Goal: Information Seeking & Learning: Check status

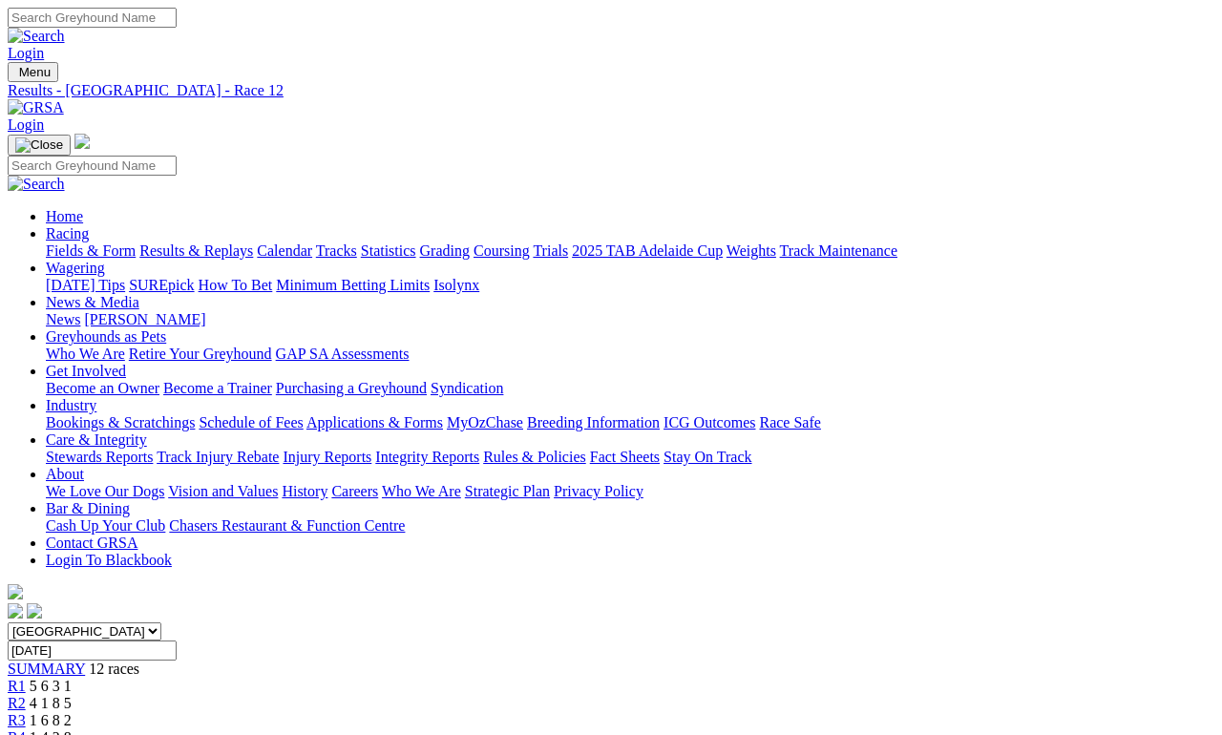
scroll to position [435, 0]
click at [224, 242] on link "Results & Replays" at bounding box center [196, 250] width 114 height 16
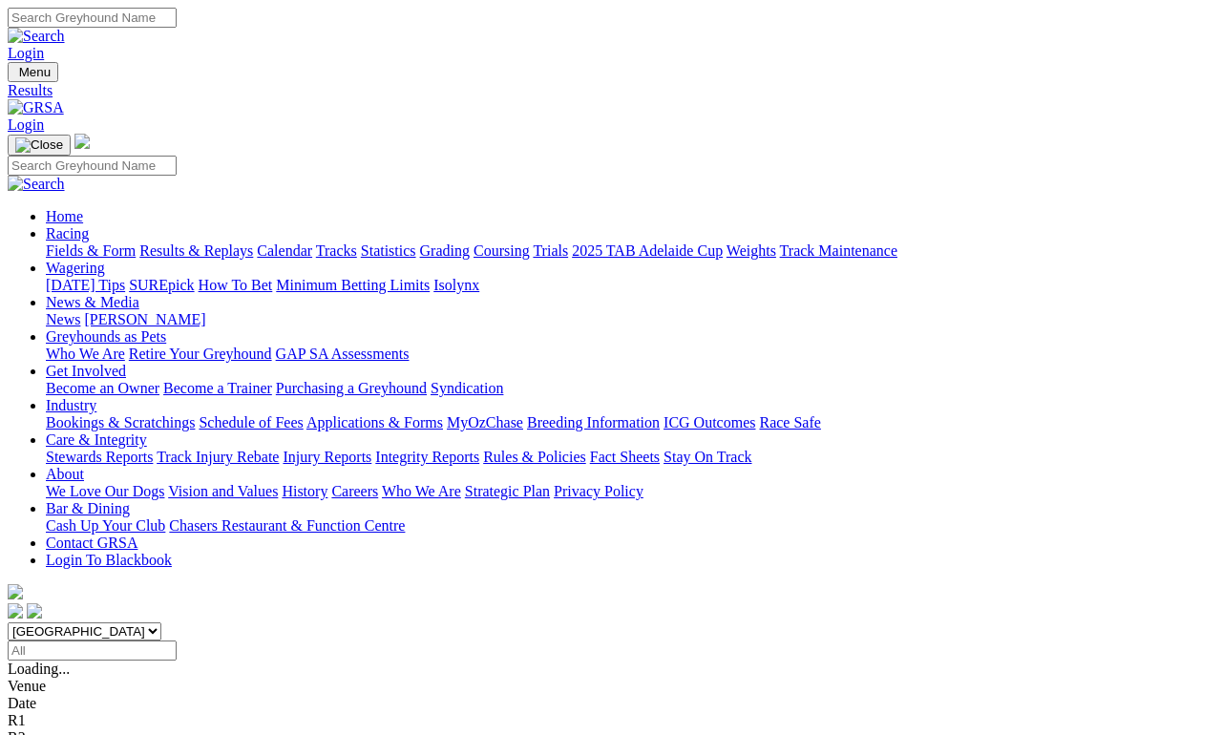
scroll to position [9, 0]
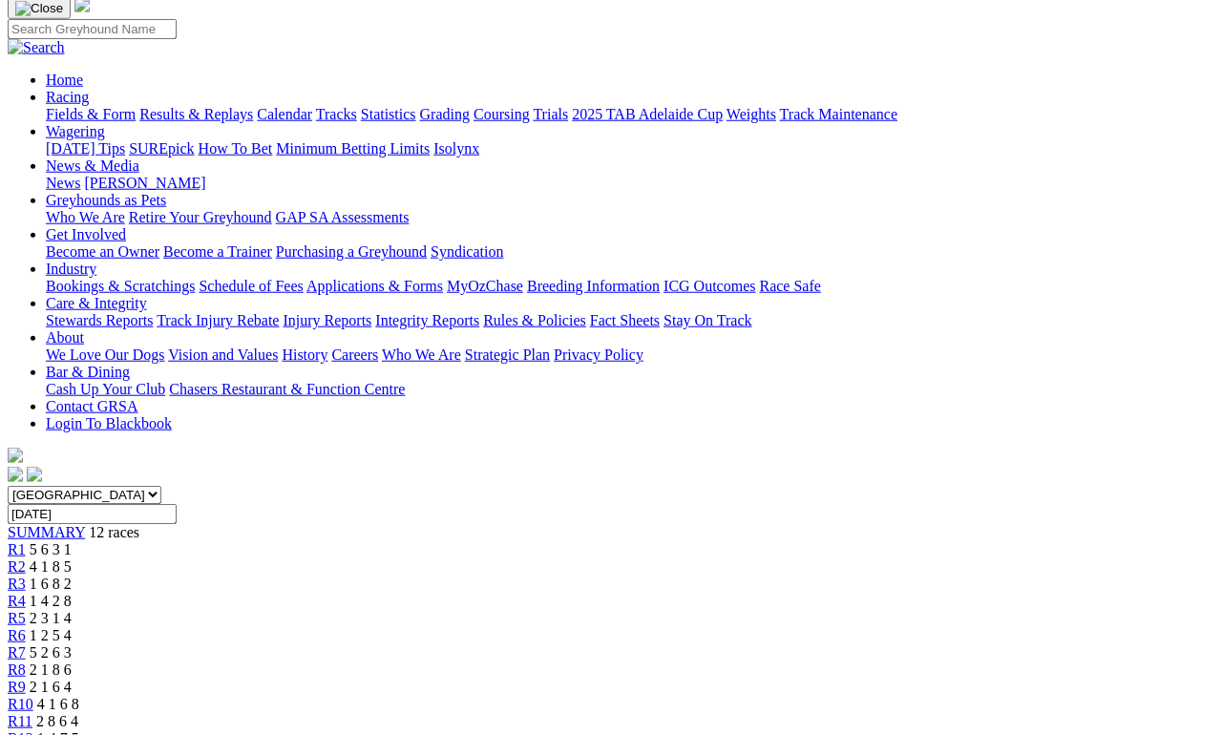
scroll to position [287, 0]
